Goal: Information Seeking & Learning: Learn about a topic

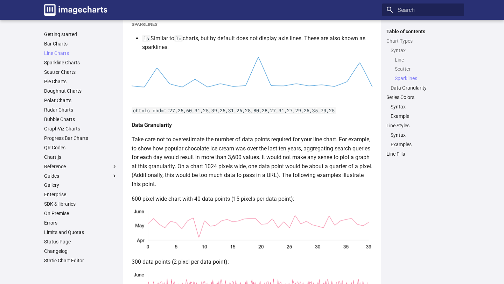
scroll to position [741, 0]
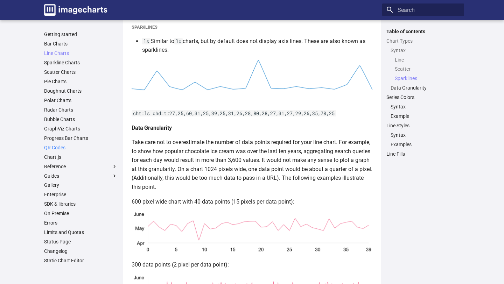
click at [56, 146] on link "QR Codes" at bounding box center [81, 148] width 74 height 6
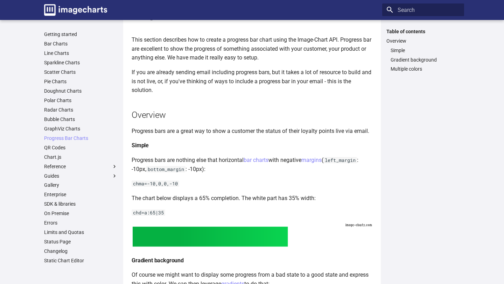
scroll to position [36, 0]
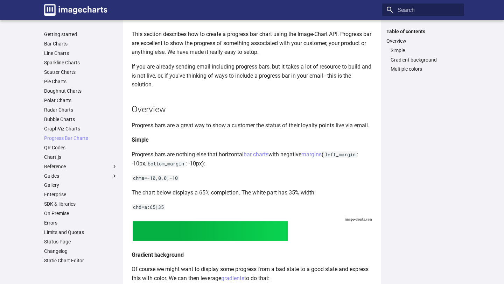
click at [65, 153] on ul "Getting started Bar Charts Line Charts Sparkline Charts Scatter Charts Pie Char…" at bounding box center [81, 147] width 82 height 233
click at [60, 150] on link "QR Codes" at bounding box center [81, 148] width 74 height 6
